Goal: Task Accomplishment & Management: Use online tool/utility

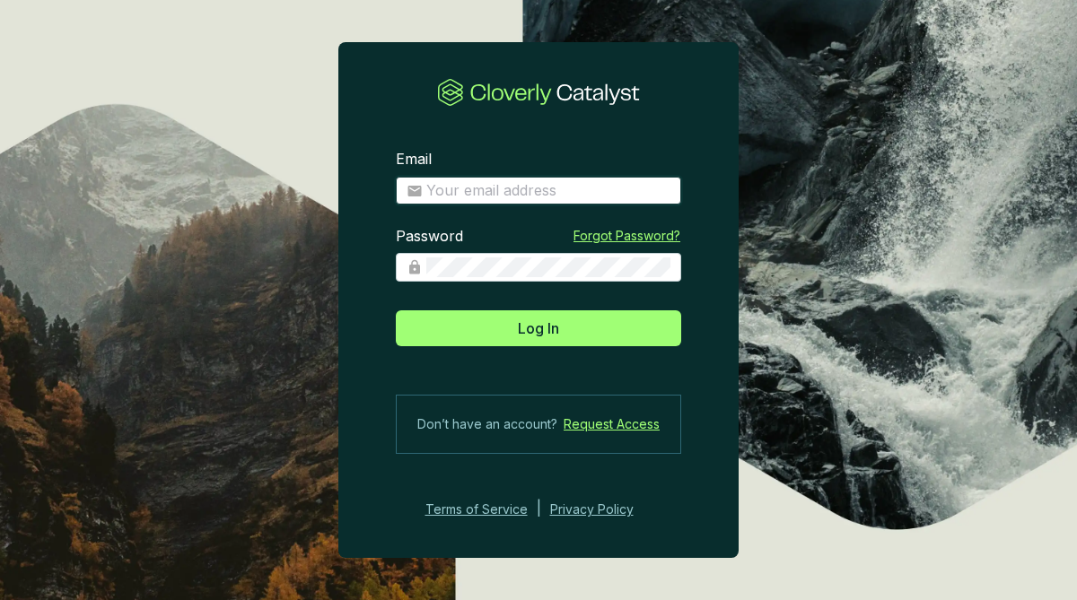
click at [447, 197] on input "Email" at bounding box center [548, 191] width 244 height 20
type input "[EMAIL_ADDRESS][DOMAIN_NAME]"
click at [456, 284] on div "Password Forgot Password?" at bounding box center [538, 265] width 285 height 77
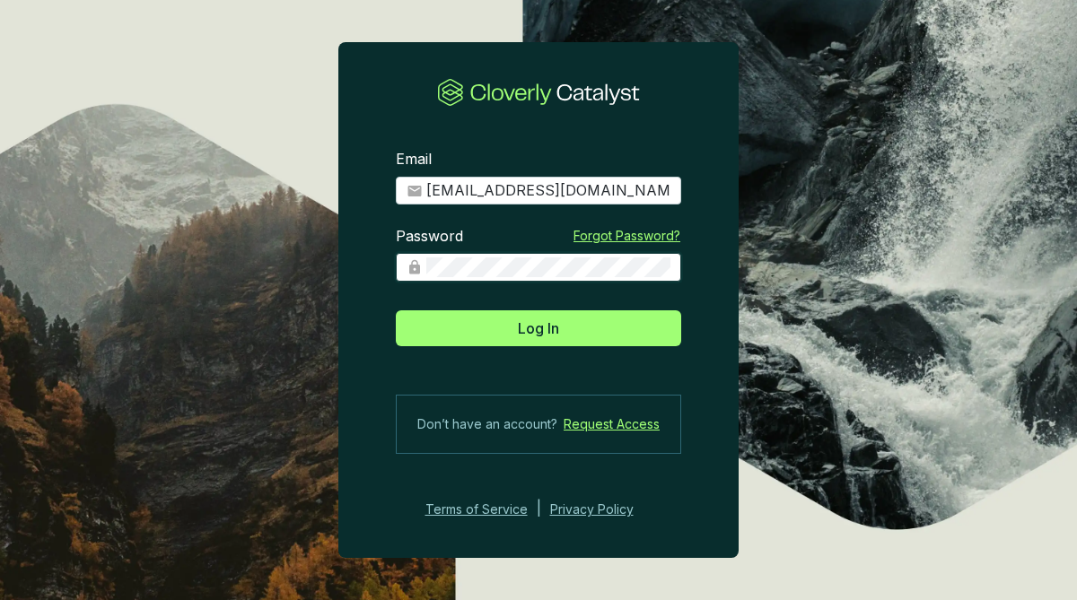
click at [396, 310] on button "Log In" at bounding box center [538, 328] width 285 height 36
